Goal: Task Accomplishment & Management: Complete application form

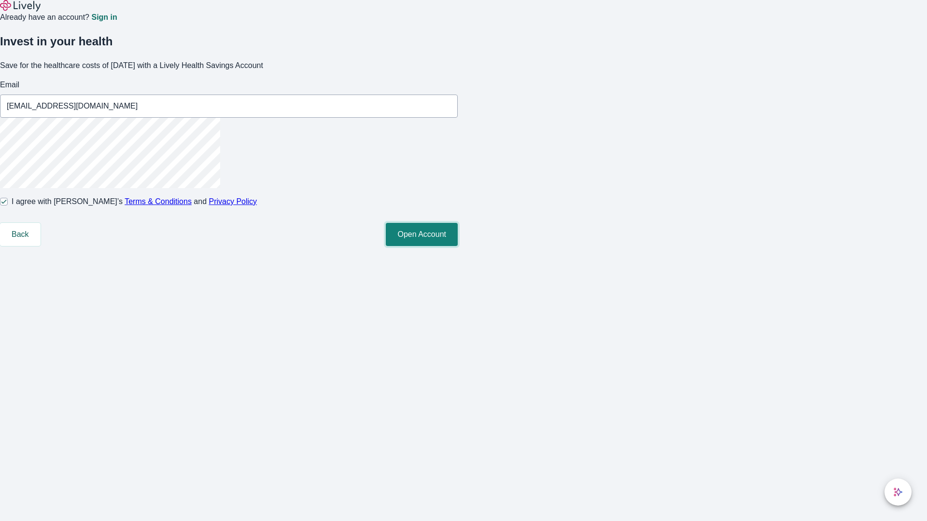
click at [457, 246] on button "Open Account" at bounding box center [422, 234] width 72 height 23
type input "[EMAIL_ADDRESS][DOMAIN_NAME]"
click at [8, 206] on input "I agree with Lively’s Terms & Conditions and Privacy Policy" at bounding box center [4, 202] width 8 height 8
checkbox input "false"
type input "[EMAIL_ADDRESS][DOMAIN_NAME]"
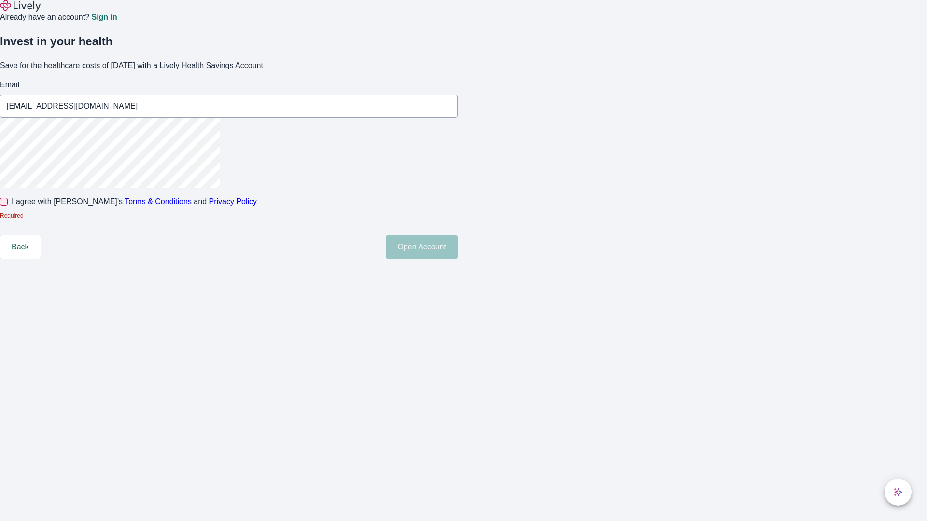
click at [8, 206] on input "I agree with Lively’s Terms & Conditions and Privacy Policy" at bounding box center [4, 202] width 8 height 8
checkbox input "true"
click at [457, 246] on button "Open Account" at bounding box center [422, 234] width 72 height 23
